Goal: Task Accomplishment & Management: Complete application form

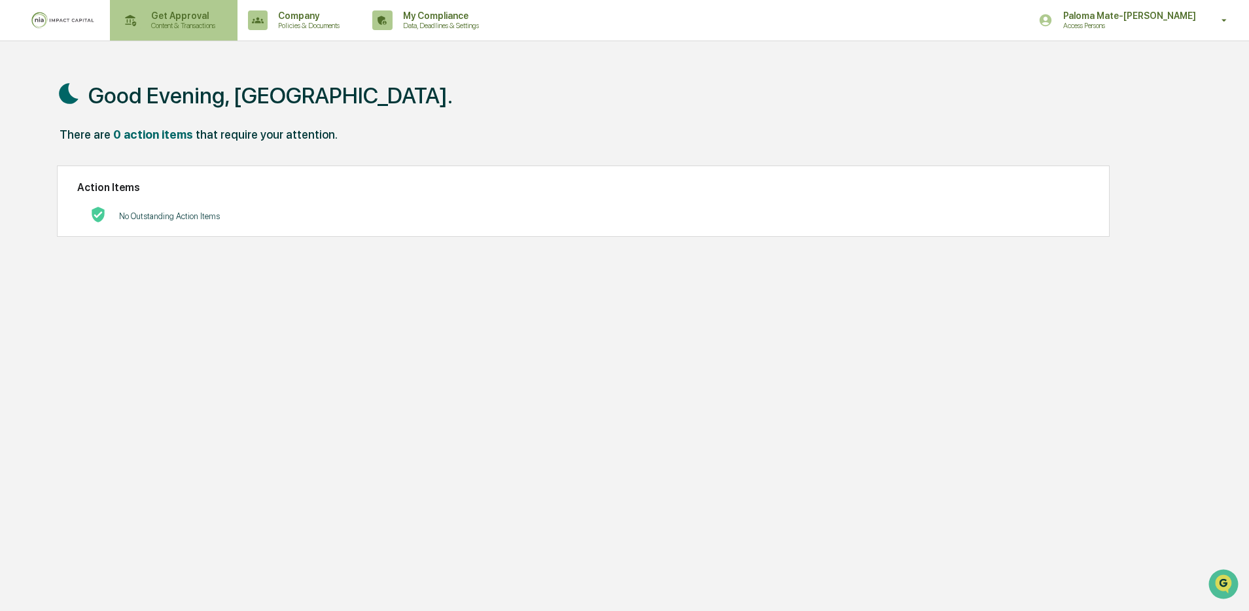
click at [183, 17] on p "Get Approval" at bounding box center [181, 15] width 81 height 10
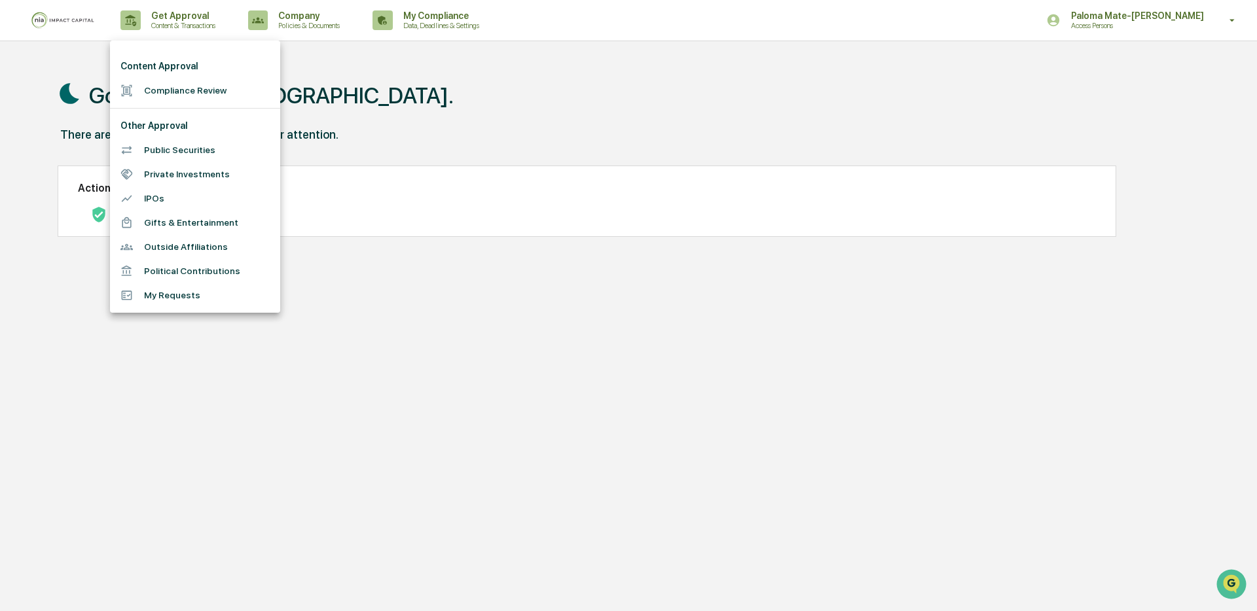
click at [191, 89] on li "Compliance Review" at bounding box center [195, 91] width 170 height 24
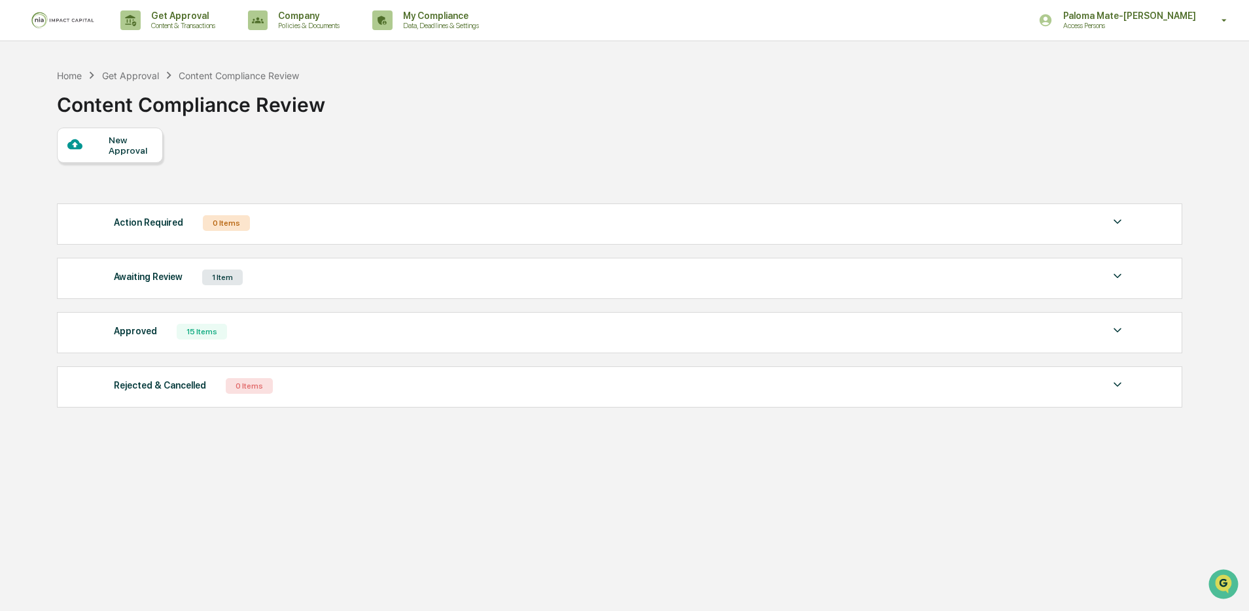
click at [134, 148] on div "New Approval" at bounding box center [131, 145] width 44 height 21
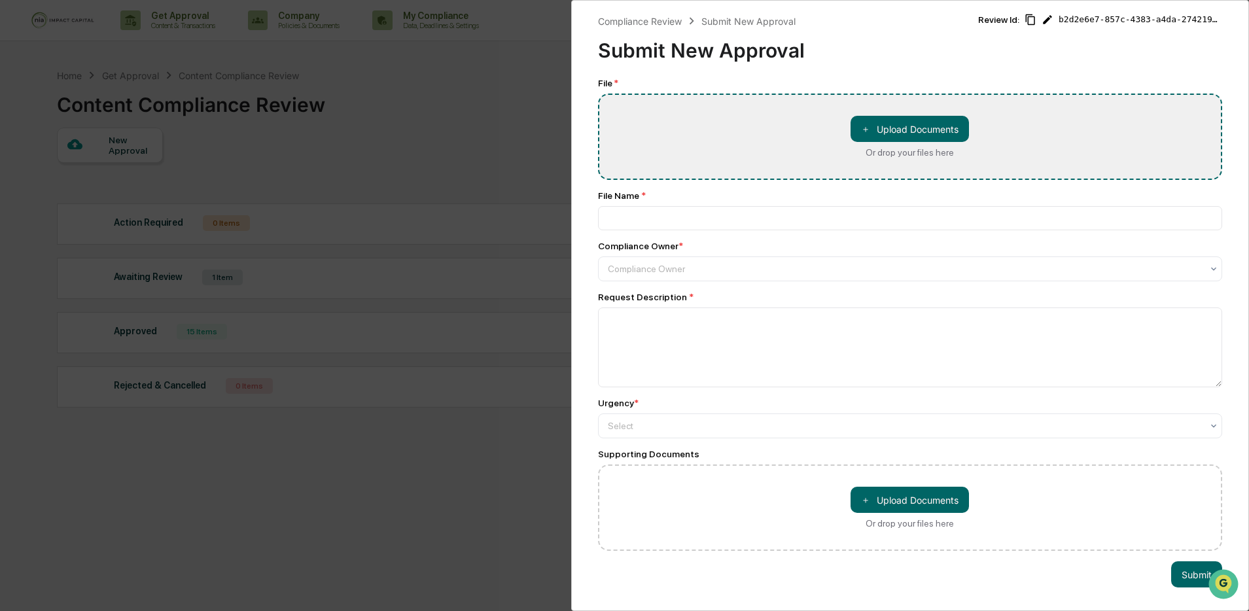
type input "**********"
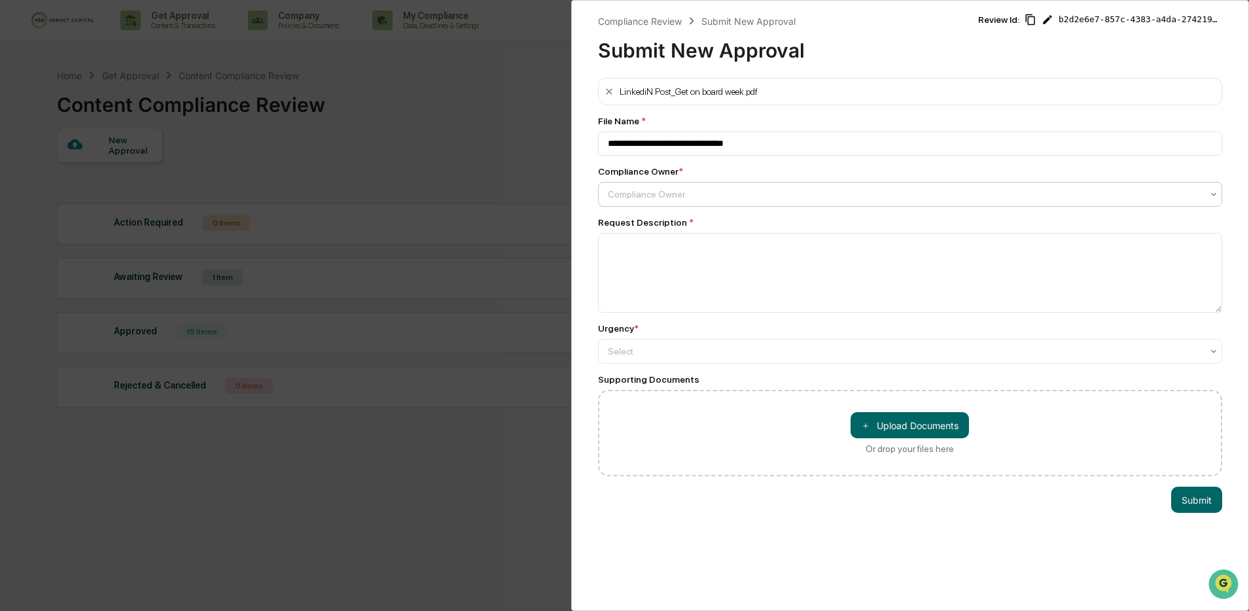
click at [785, 198] on div at bounding box center [905, 194] width 595 height 13
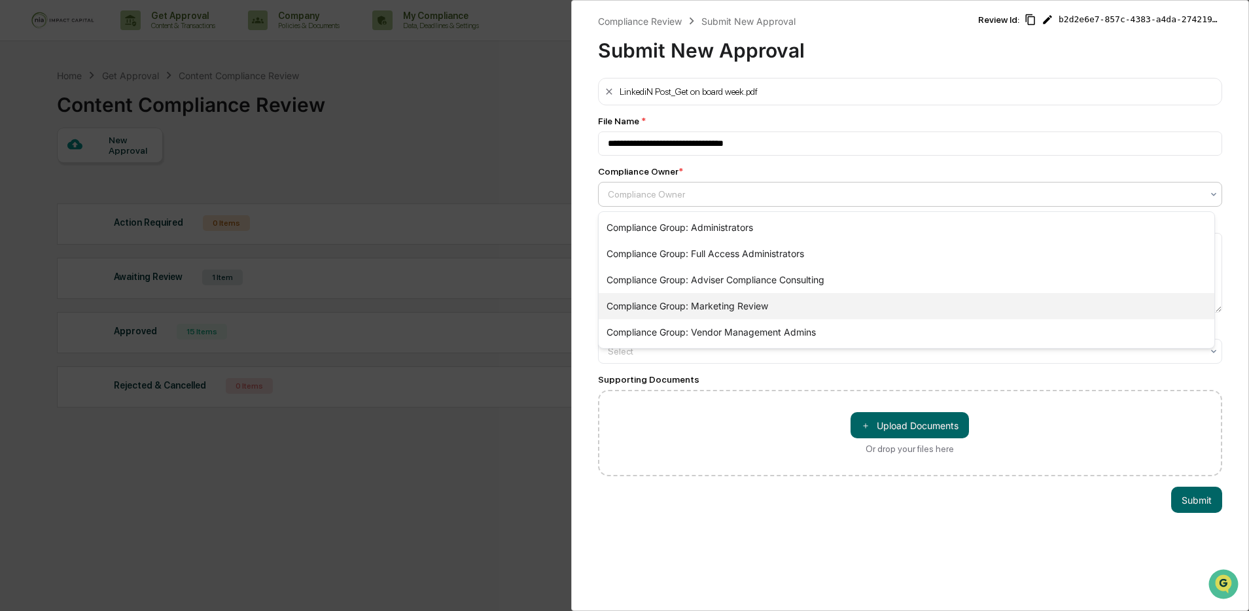
click at [727, 296] on div "Compliance Group: Marketing Review" at bounding box center [907, 306] width 616 height 26
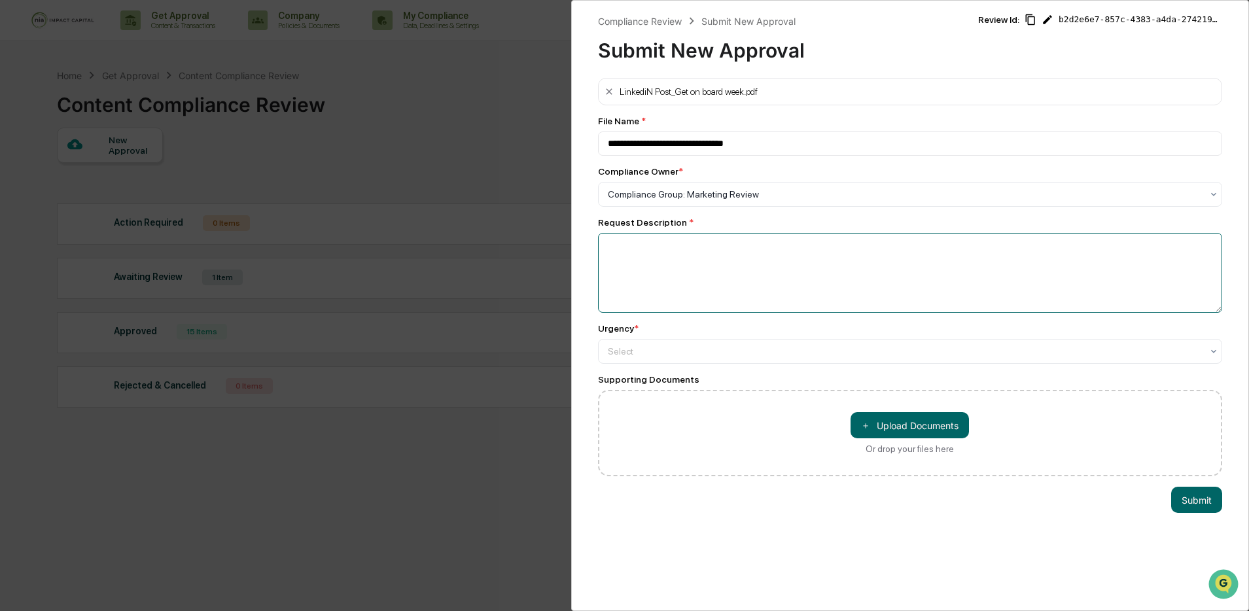
click at [740, 283] on textarea at bounding box center [910, 273] width 625 height 80
type textarea "**********"
click at [776, 352] on div at bounding box center [905, 351] width 595 height 13
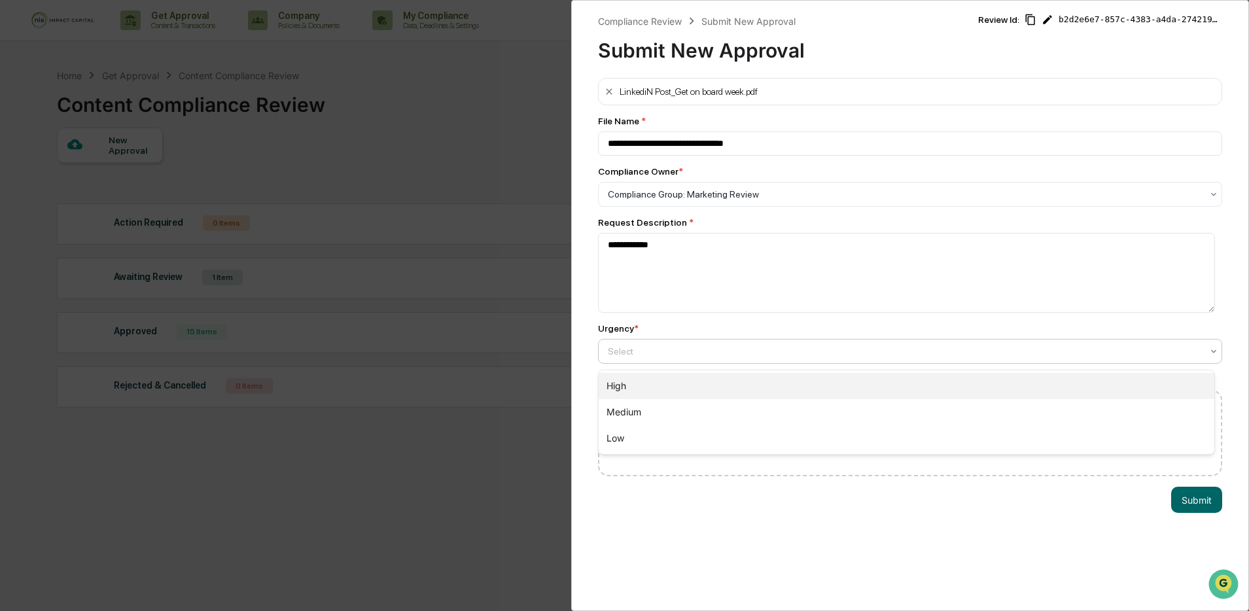
click at [762, 402] on div "Medium" at bounding box center [907, 412] width 616 height 26
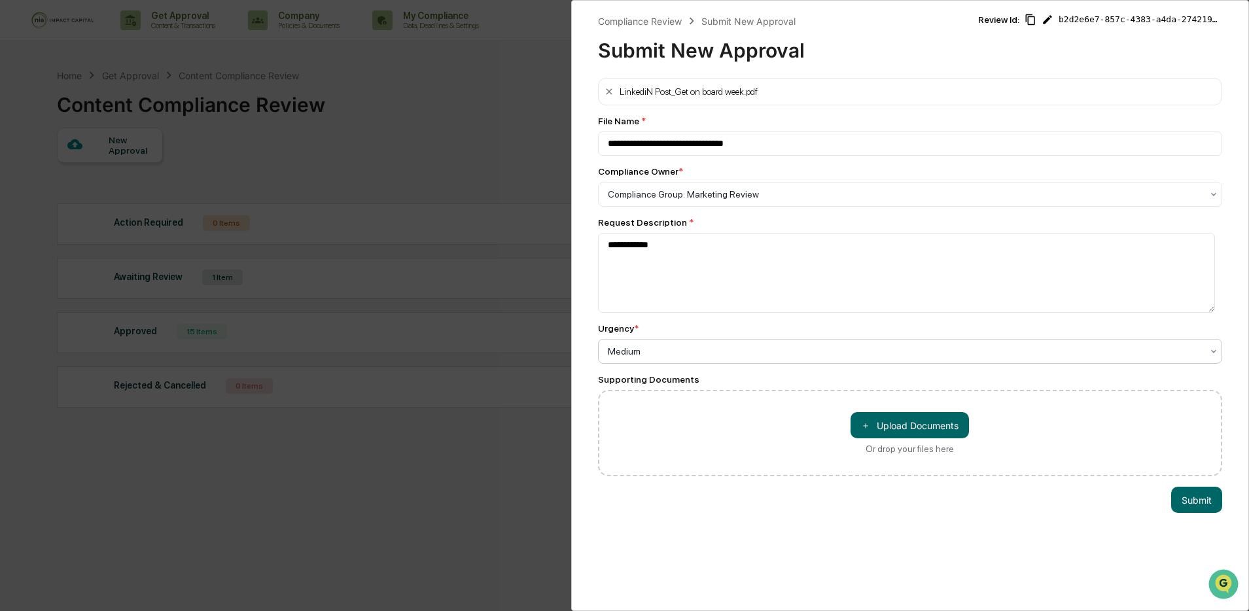
click at [779, 358] on div at bounding box center [905, 351] width 595 height 13
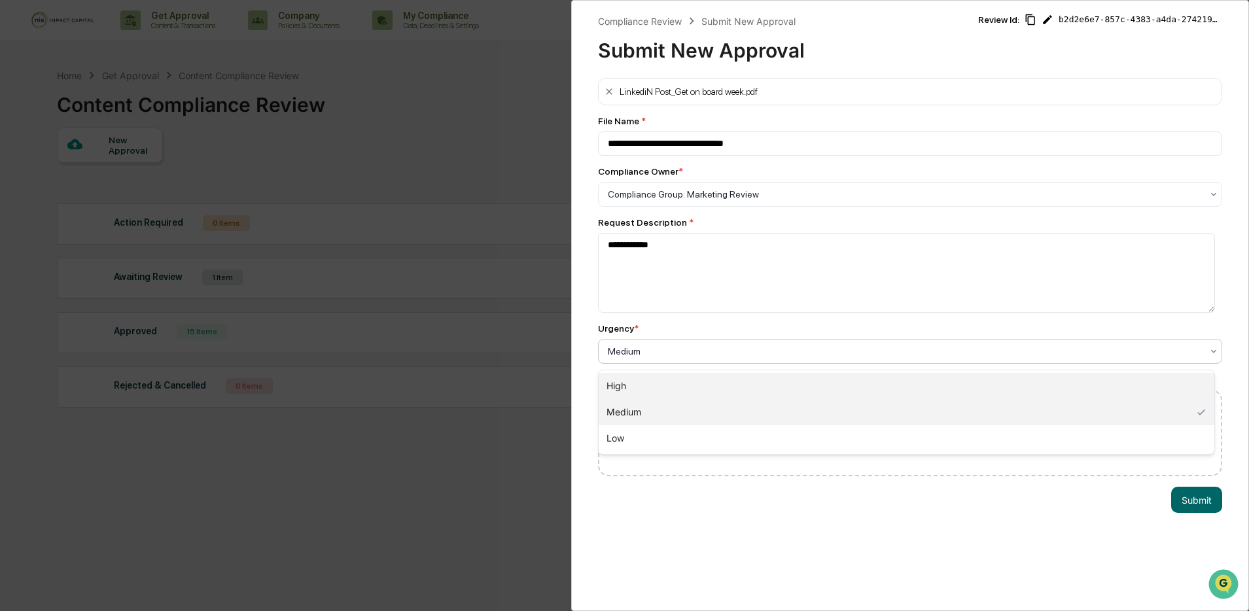
click at [776, 380] on div "High" at bounding box center [907, 386] width 616 height 26
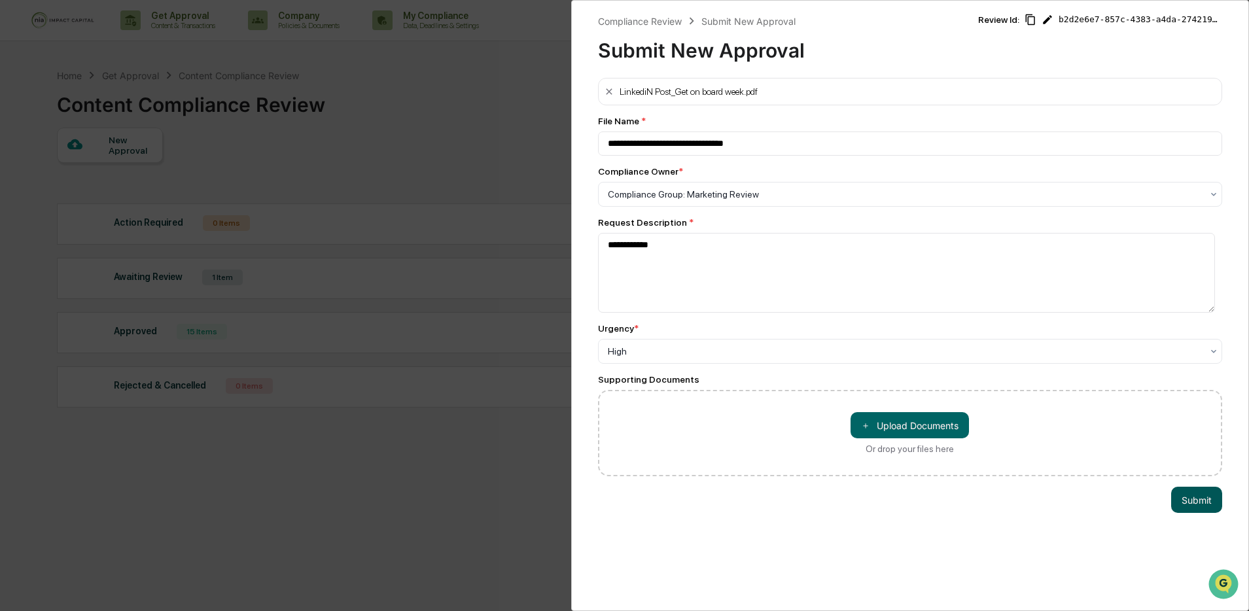
click at [1193, 497] on button "Submit" at bounding box center [1196, 500] width 51 height 26
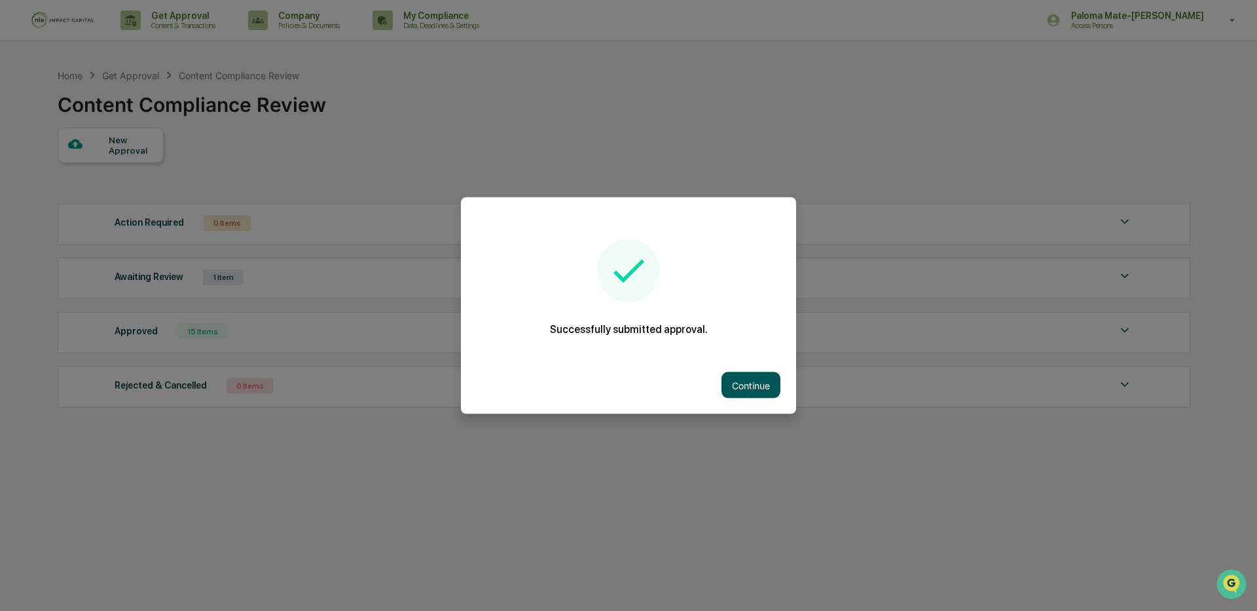
click at [751, 383] on button "Continue" at bounding box center [750, 385] width 59 height 26
